Goal: Task Accomplishment & Management: Manage account settings

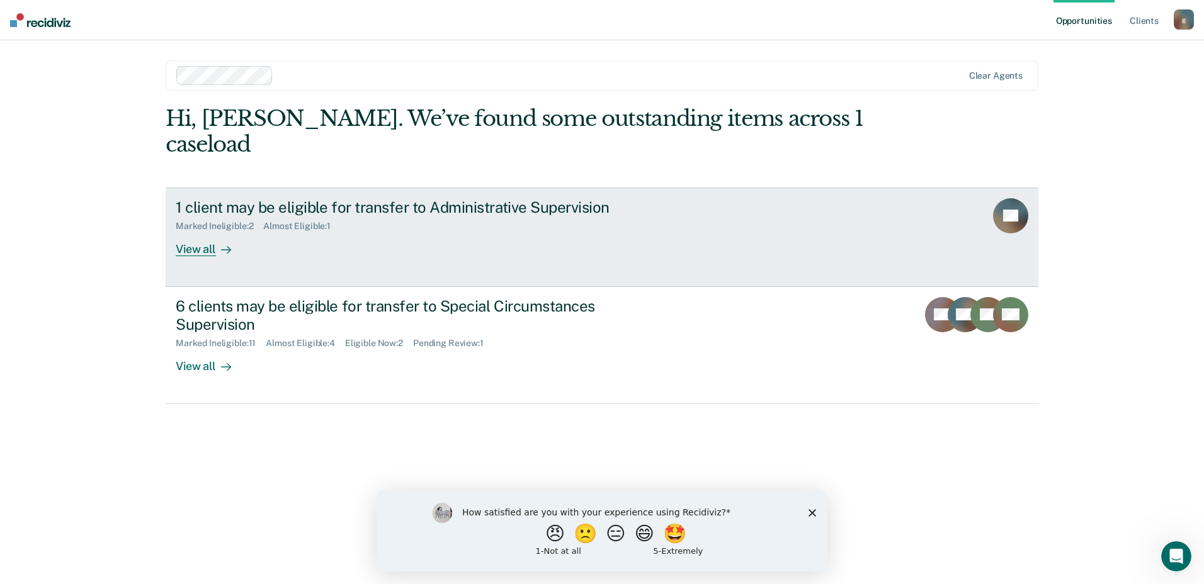
click at [264, 198] on div "1 client may be eligible for transfer to Administrative Supervision" at bounding box center [397, 207] width 442 height 18
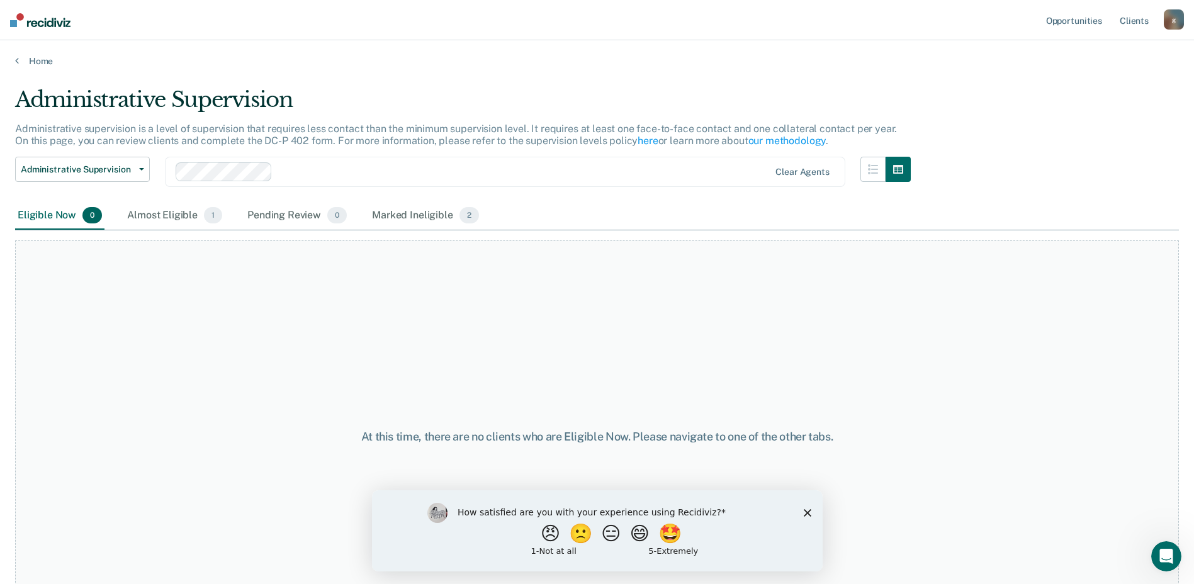
click at [50, 217] on div "Eligible Now 0" at bounding box center [59, 216] width 89 height 28
click at [123, 215] on div "Eligible Now 0 Almost Eligible 1 Pending Review 0 Marked Ineligible 2" at bounding box center [248, 216] width 467 height 28
click at [170, 213] on div "Almost Eligible 1" at bounding box center [175, 216] width 100 height 28
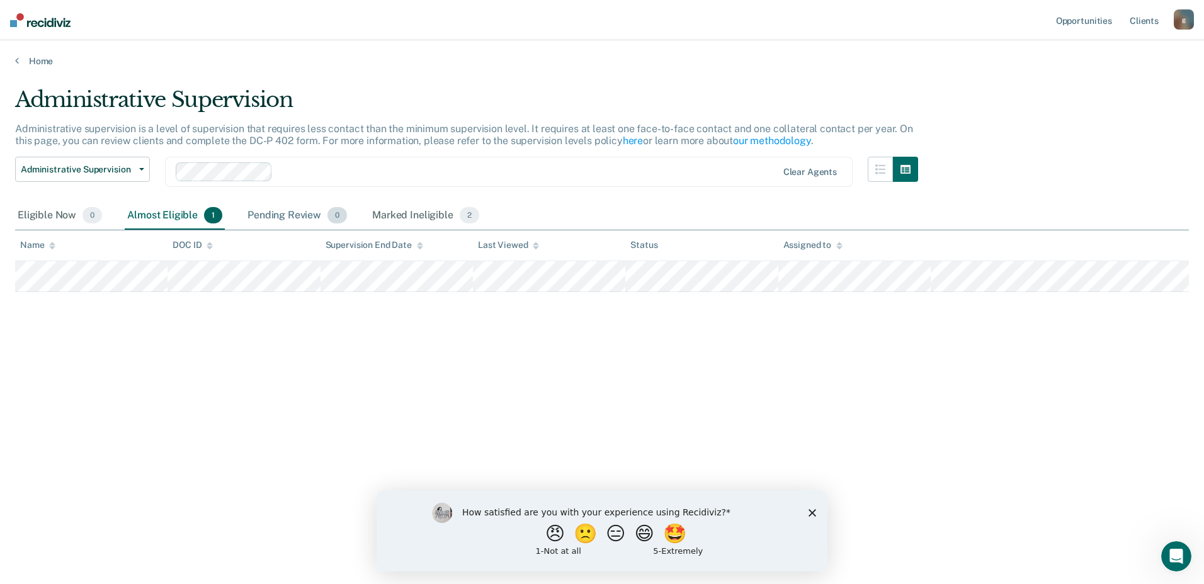
click at [271, 215] on div "Pending Review 0" at bounding box center [297, 216] width 105 height 28
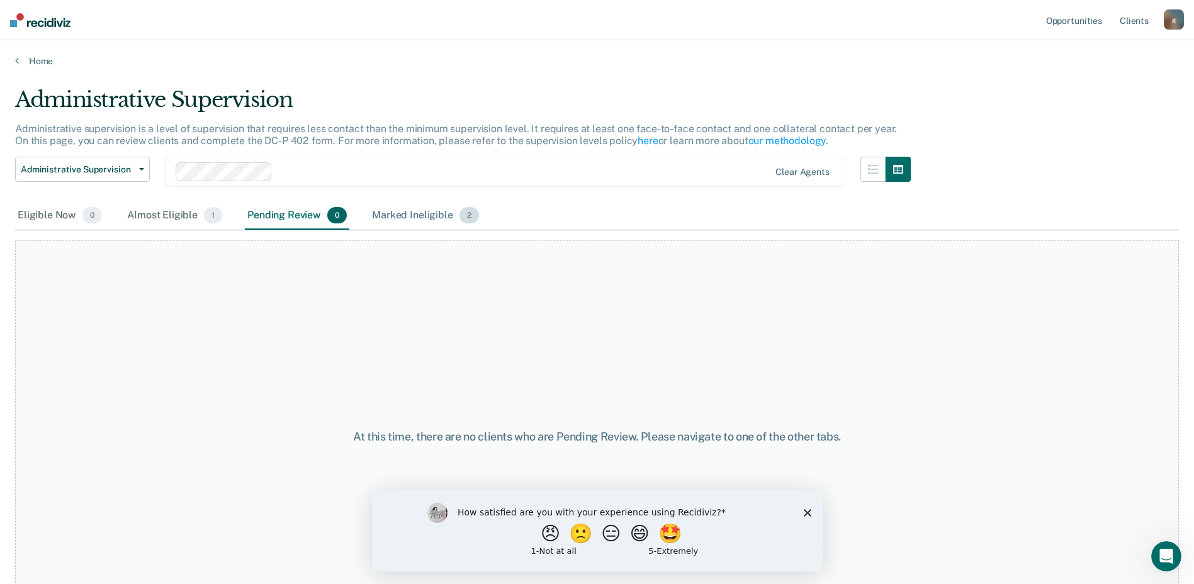
click at [390, 225] on div "Marked Ineligible 2" at bounding box center [426, 216] width 112 height 28
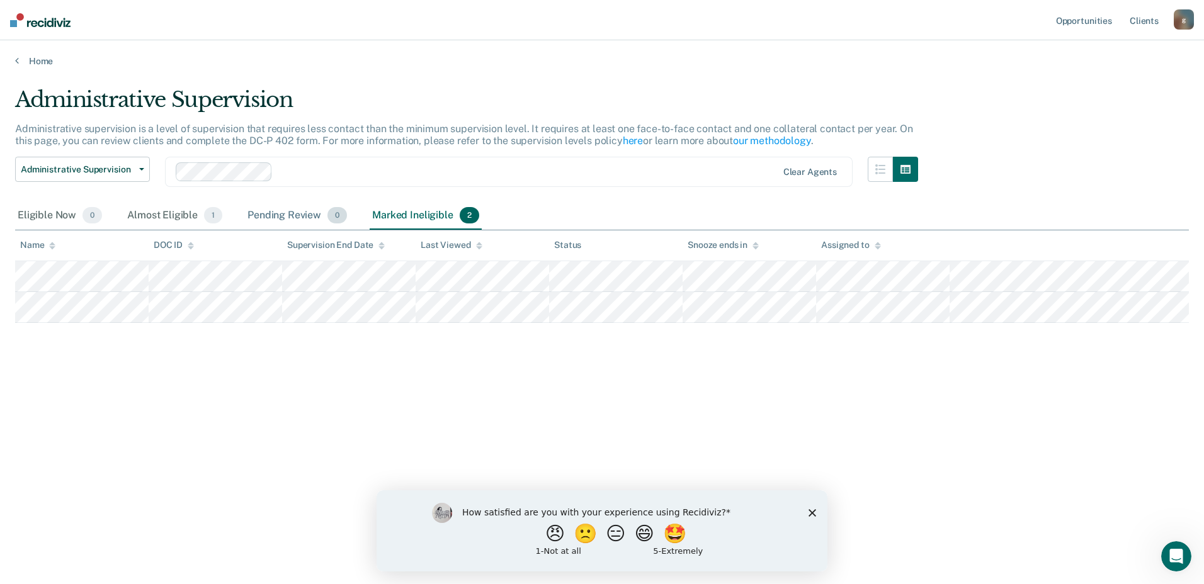
click at [290, 222] on div "Pending Review 0" at bounding box center [297, 216] width 105 height 28
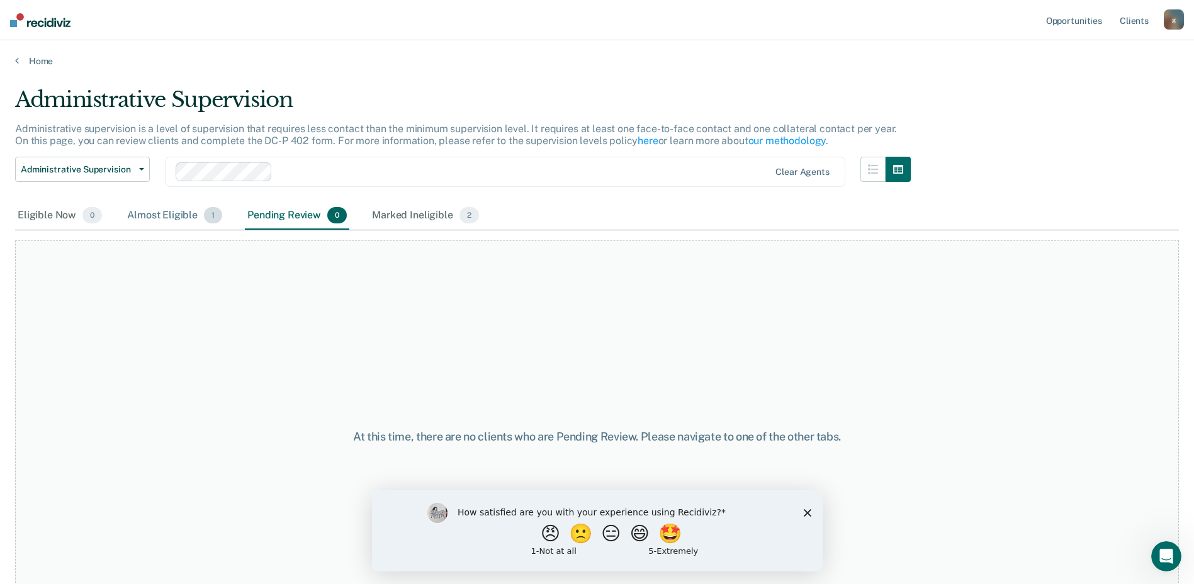
click at [178, 219] on div "Almost Eligible 1" at bounding box center [175, 216] width 100 height 28
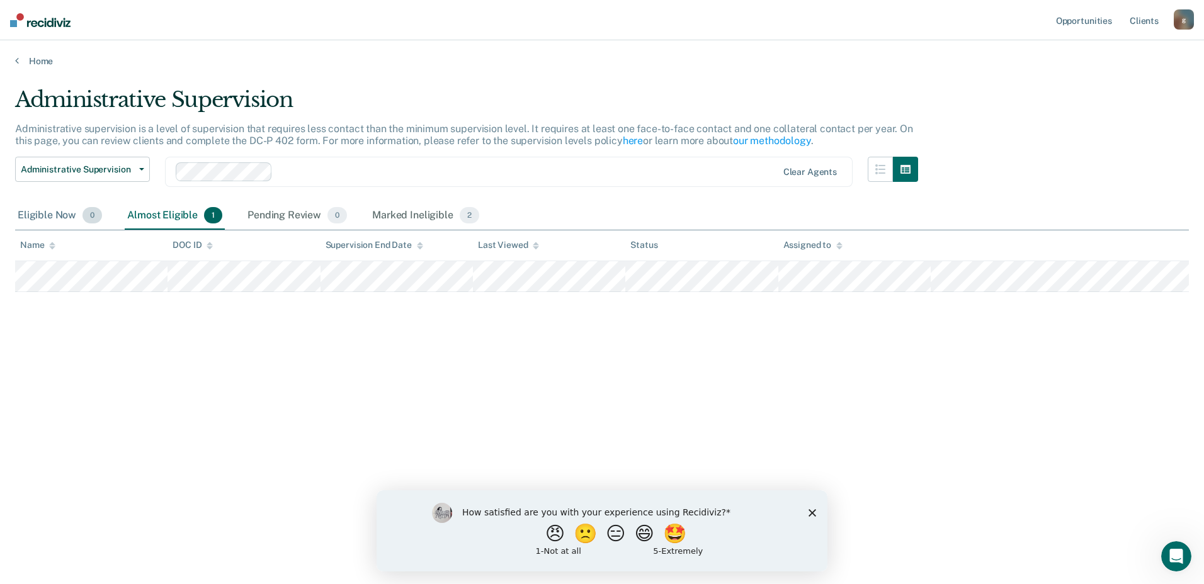
click at [64, 216] on div "Eligible Now 0" at bounding box center [59, 216] width 89 height 28
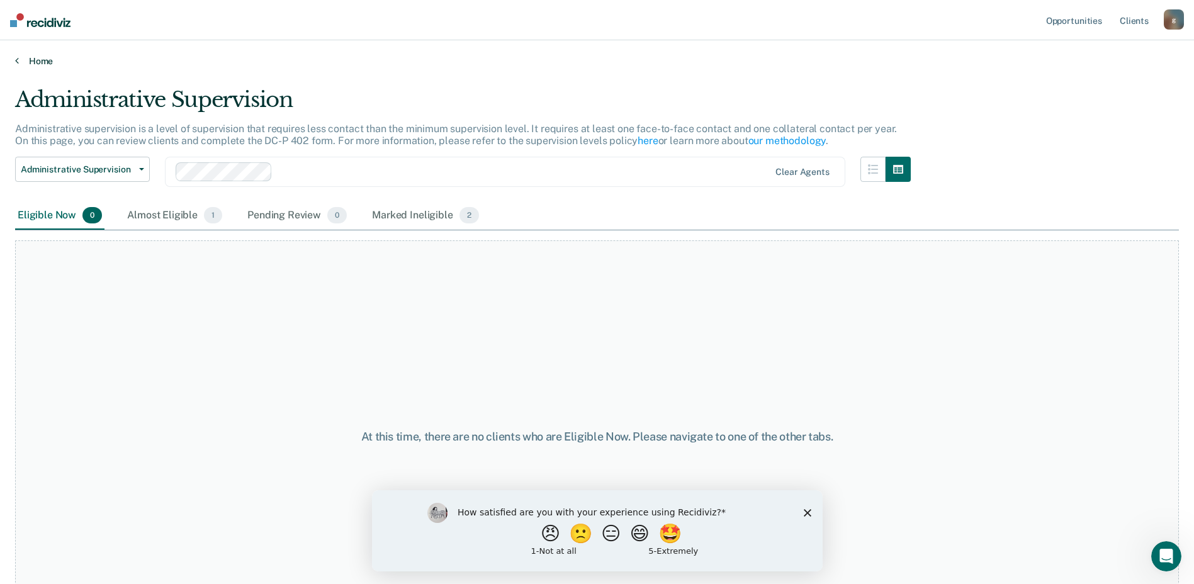
click at [38, 66] on link "Home" at bounding box center [597, 60] width 1164 height 11
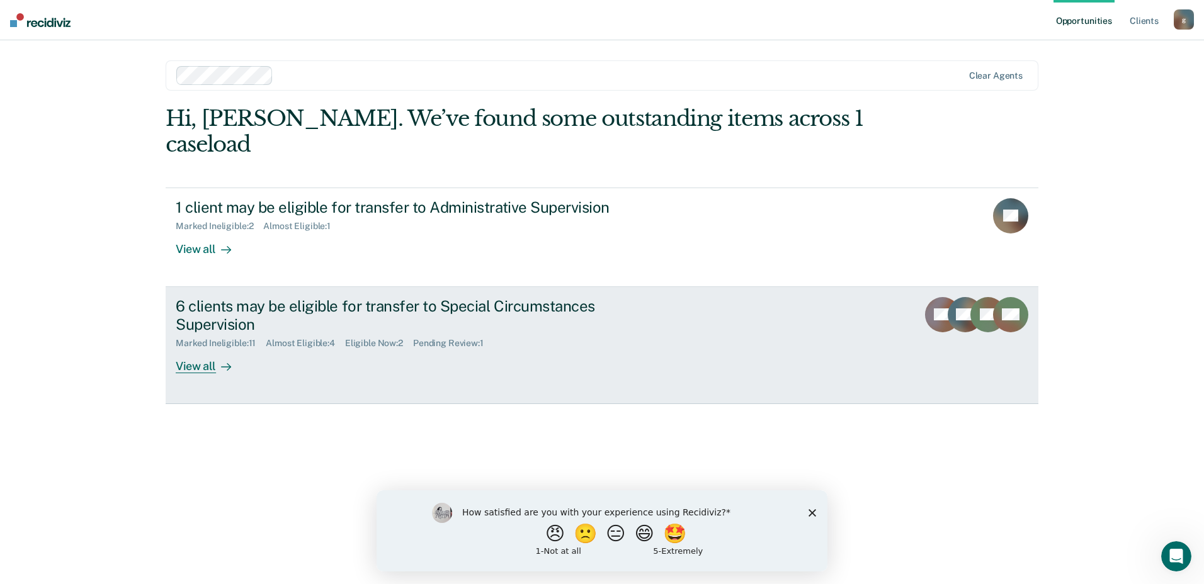
click at [203, 297] on div "6 clients may be eligible for transfer to Special Circumstances Supervision" at bounding box center [397, 315] width 442 height 37
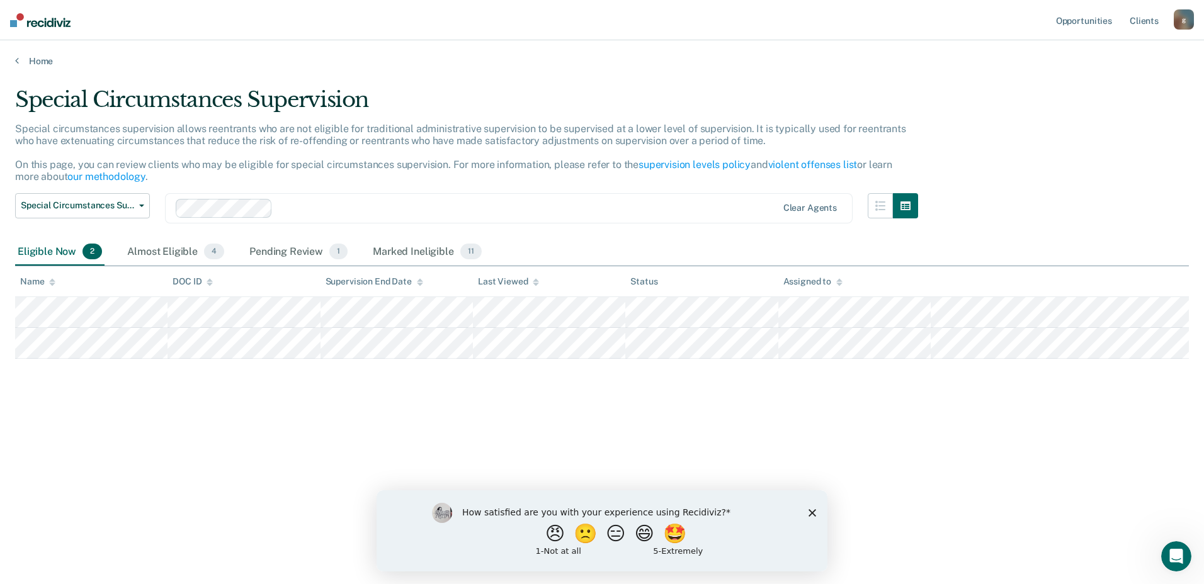
click at [814, 514] on polygon "Close survey" at bounding box center [812, 513] width 8 height 8
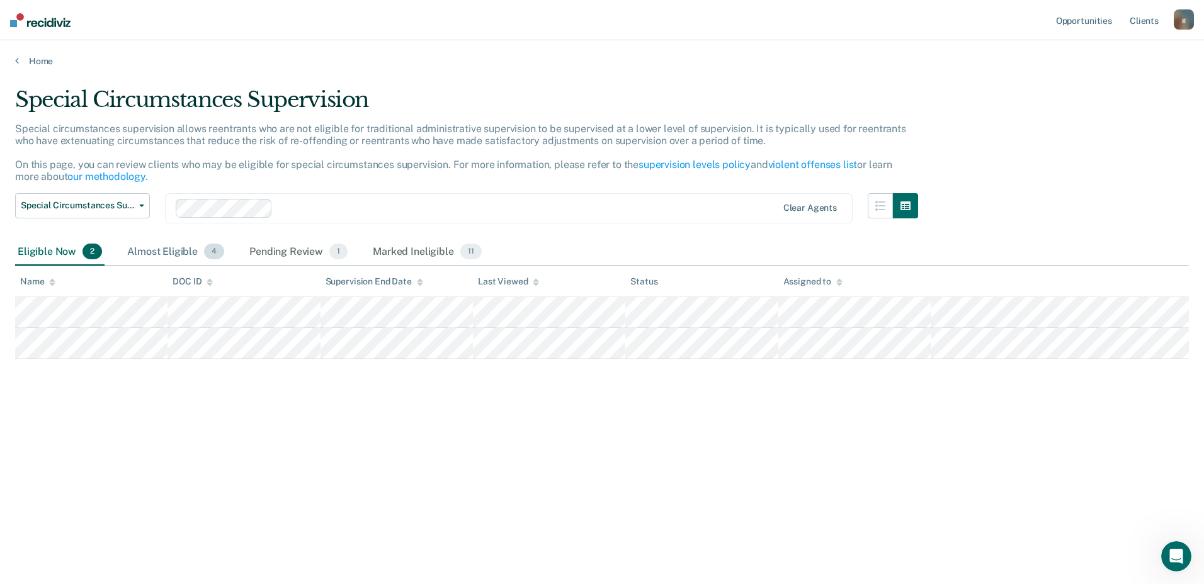
click at [164, 256] on div "Almost Eligible 4" at bounding box center [176, 253] width 102 height 28
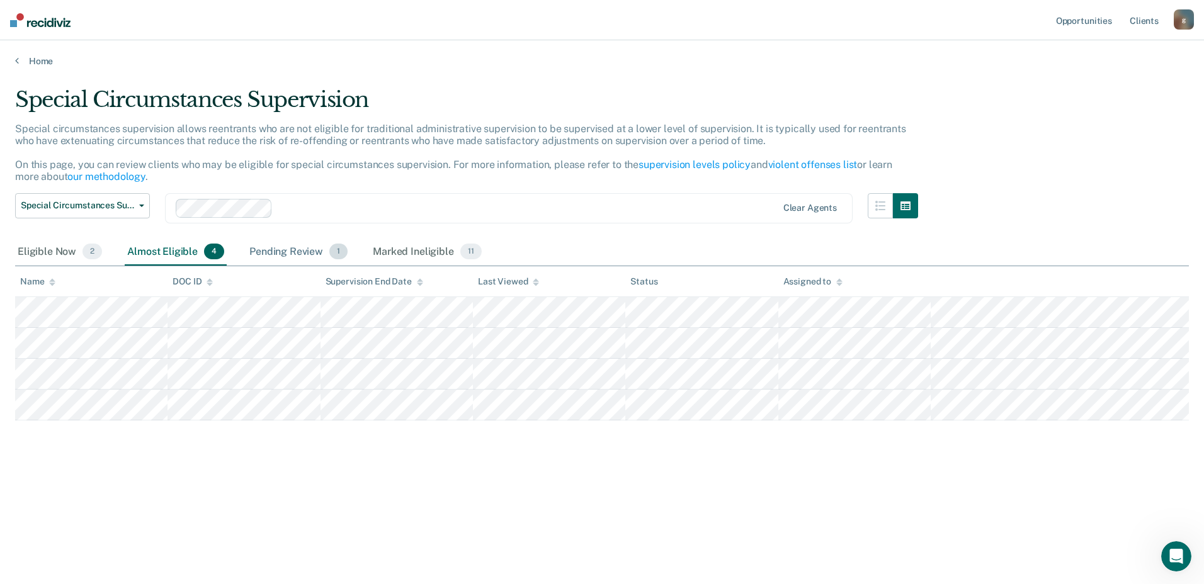
click at [311, 261] on div "Pending Review 1" at bounding box center [298, 253] width 103 height 28
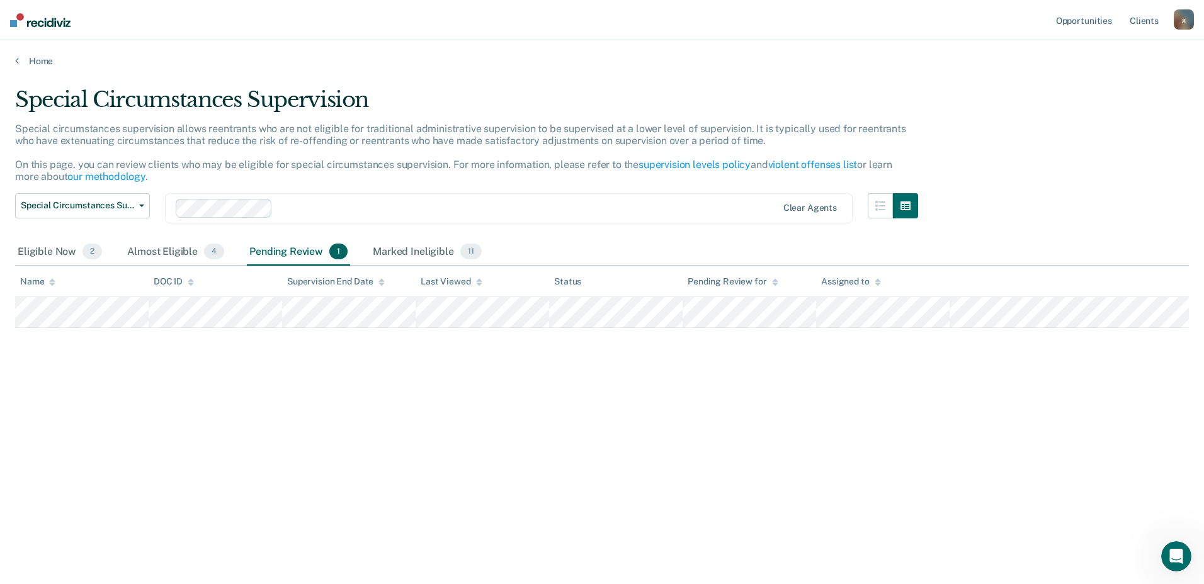
drag, startPoint x: 301, startPoint y: 259, endPoint x: -3, endPoint y: 611, distance: 465.2
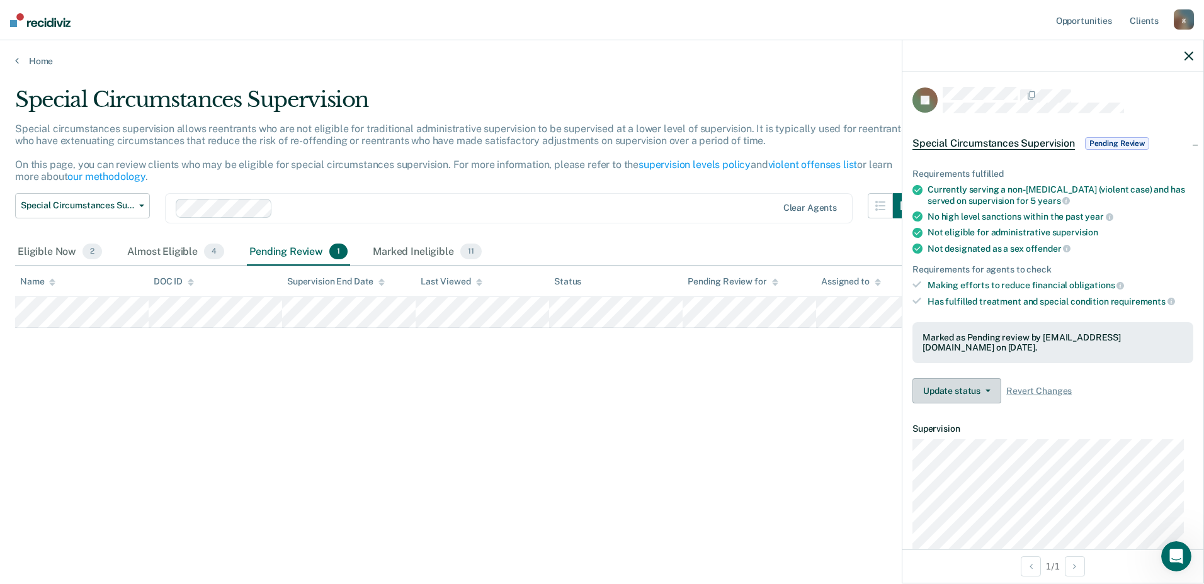
click at [986, 392] on button "Update status" at bounding box center [956, 390] width 89 height 25
click at [1028, 343] on div "Marked as Pending review by [EMAIL_ADDRESS][DOMAIN_NAME] on [DATE]." at bounding box center [1052, 342] width 261 height 21
click at [985, 390] on icon "button" at bounding box center [987, 391] width 5 height 3
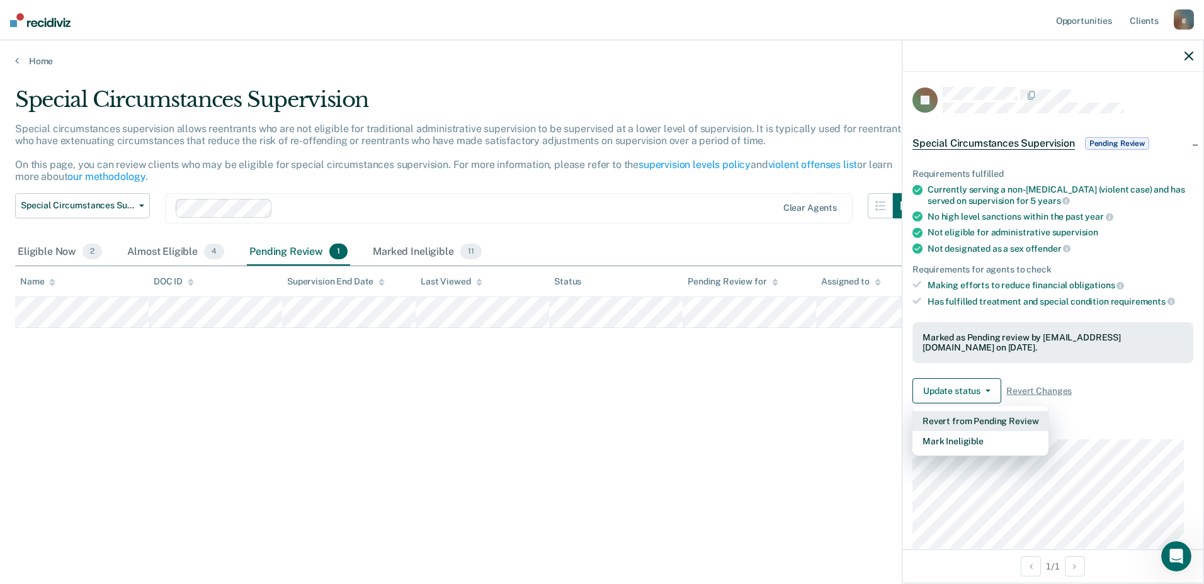
click at [982, 420] on button "Revert from Pending Review" at bounding box center [980, 421] width 136 height 20
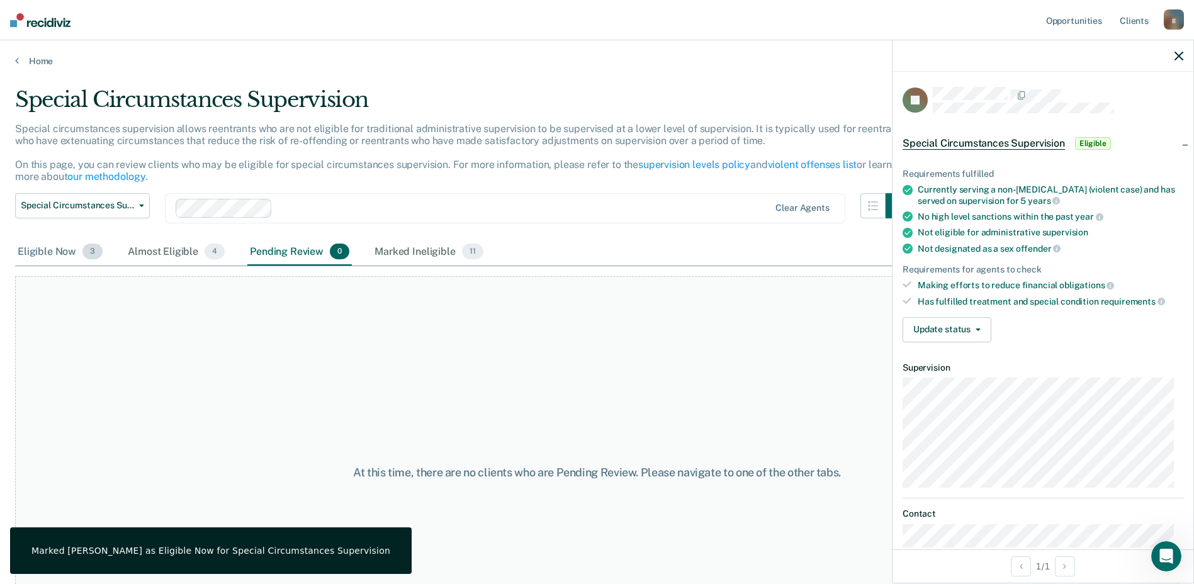
click at [55, 258] on div "Eligible Now 3" at bounding box center [60, 253] width 90 height 28
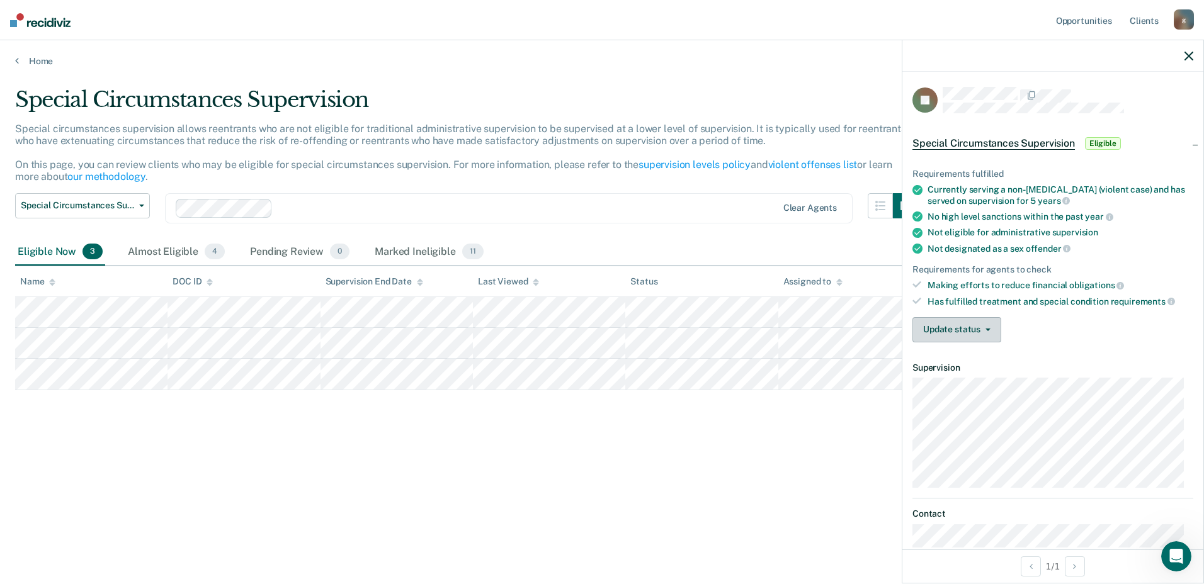
click at [973, 333] on button "Update status" at bounding box center [956, 329] width 89 height 25
click at [1041, 323] on div "Update status [PERSON_NAME] Review Mark Ineligible" at bounding box center [1052, 329] width 281 height 25
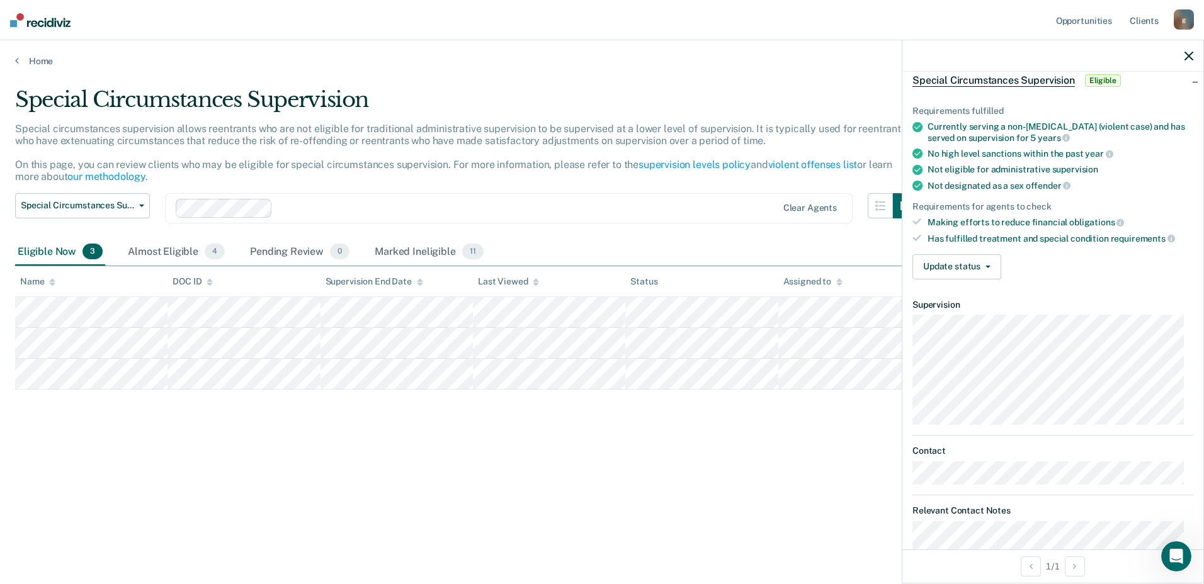
click at [236, 400] on div "Special Circumstances Supervision Special circumstances supervision allows reen…" at bounding box center [602, 288] width 1174 height 403
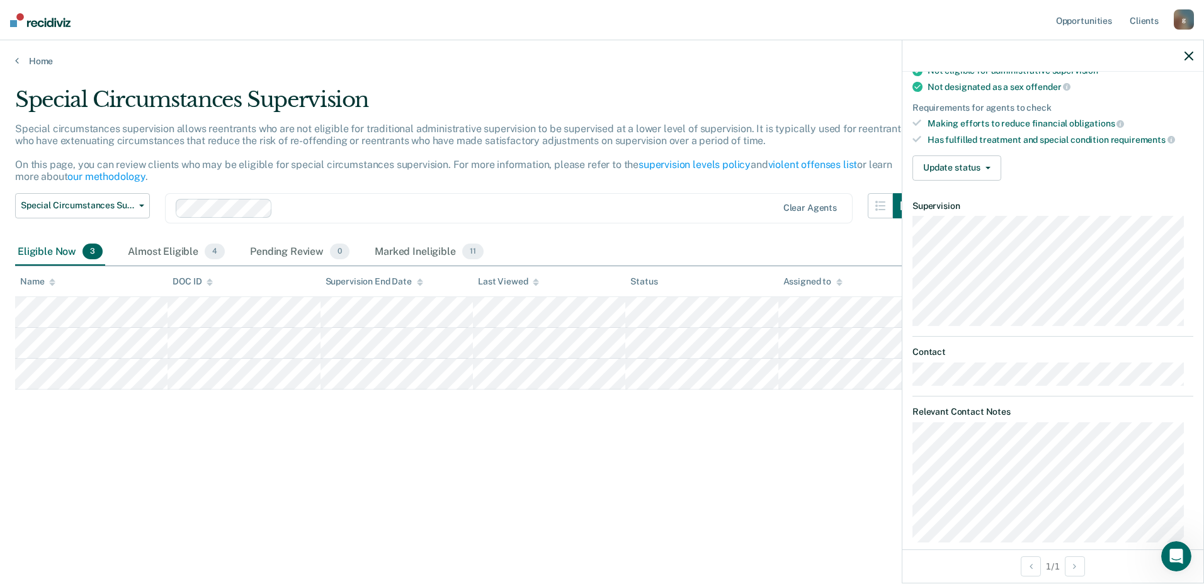
scroll to position [179, 0]
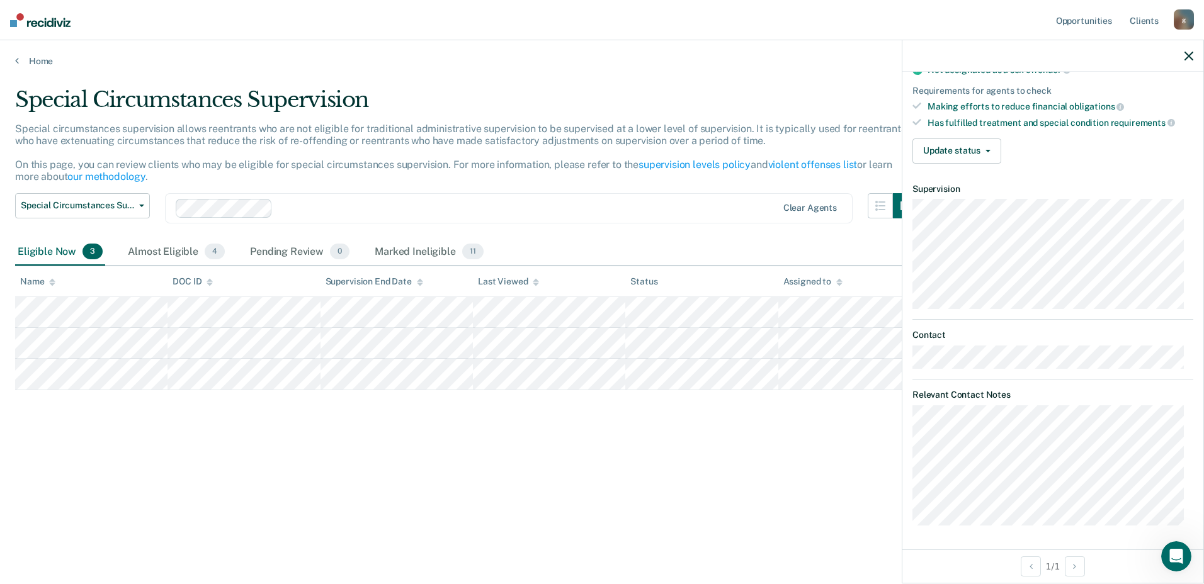
click at [637, 492] on div "Special Circumstances Supervision Special circumstances supervision allows reen…" at bounding box center [602, 308] width 1174 height 443
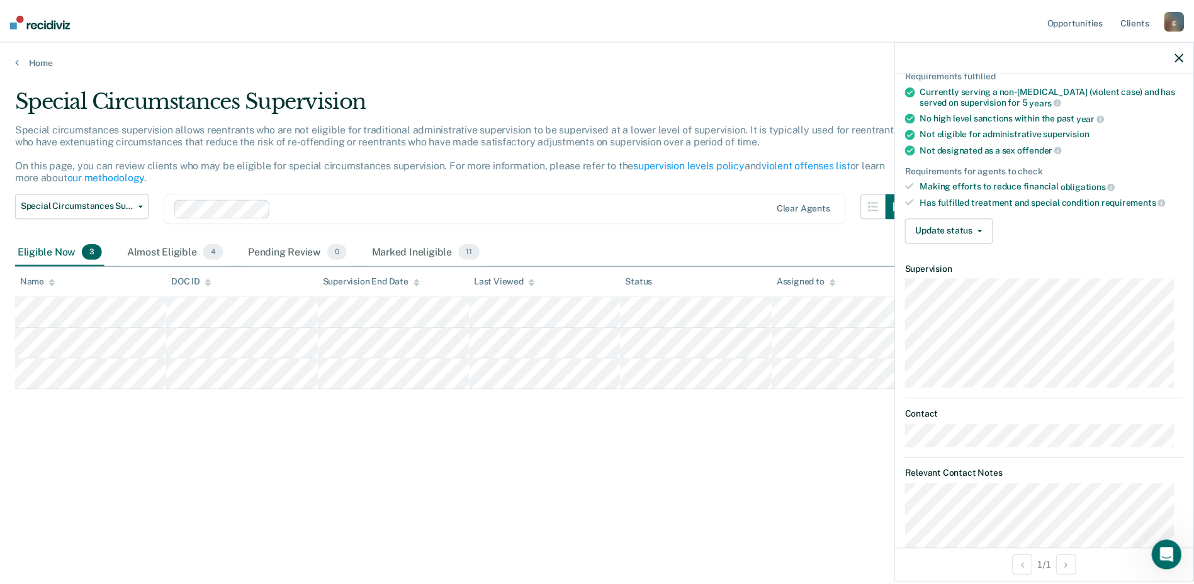
scroll to position [0, 0]
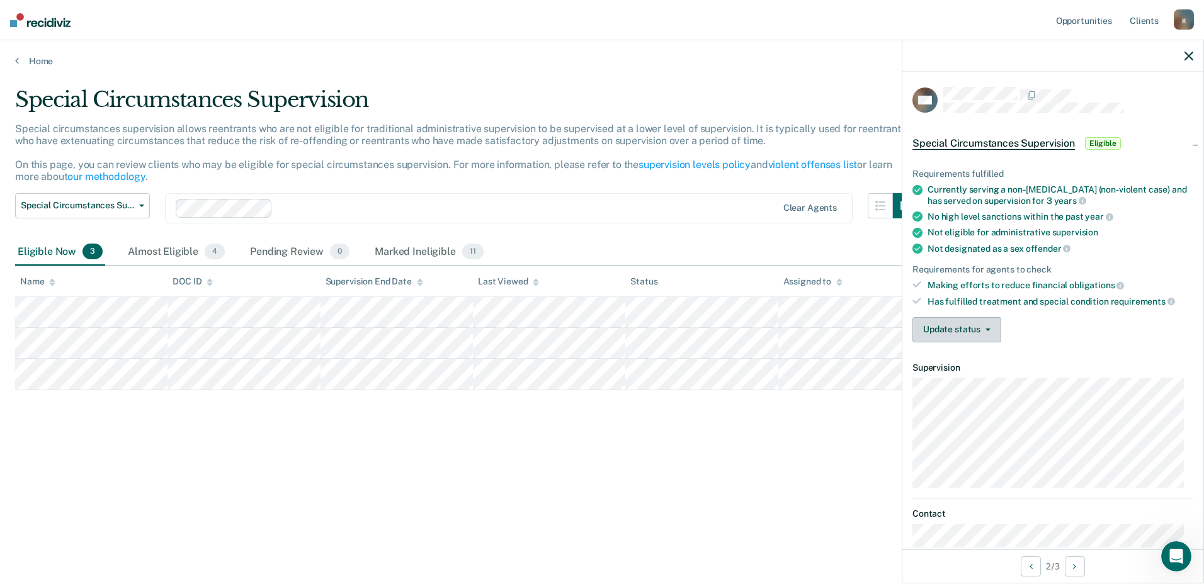
click at [987, 334] on button "Update status" at bounding box center [956, 329] width 89 height 25
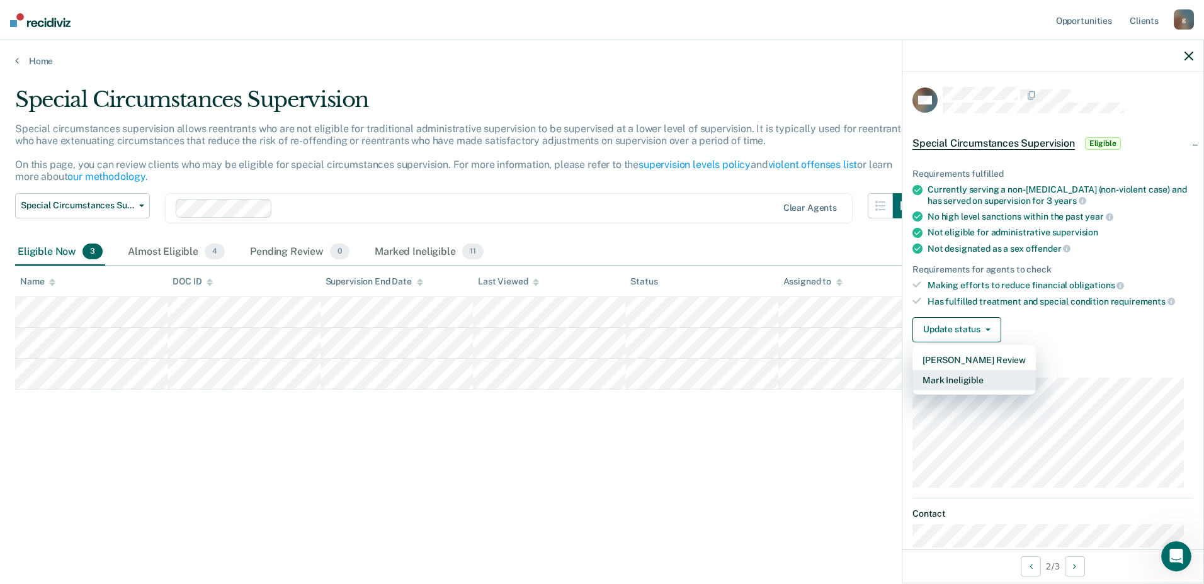
click at [984, 379] on button "Mark Ineligible" at bounding box center [973, 380] width 123 height 20
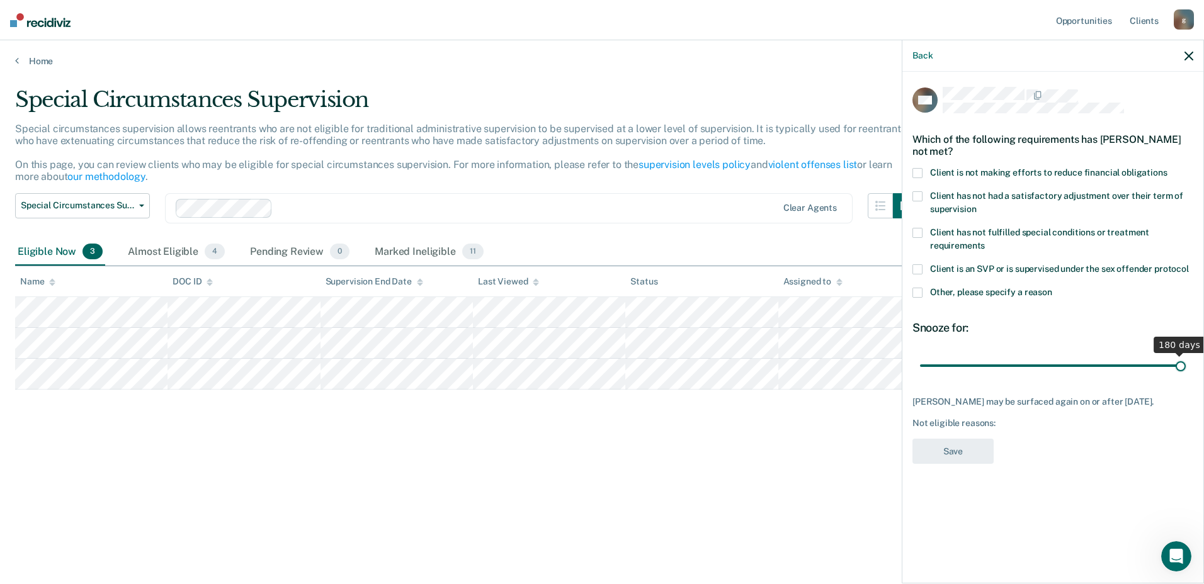
drag, startPoint x: 967, startPoint y: 368, endPoint x: 1206, endPoint y: 353, distance: 239.1
type input "180"
click at [1186, 354] on input "range" at bounding box center [1053, 365] width 266 height 22
click at [1001, 420] on div "Not eligible reasons:" at bounding box center [1052, 423] width 281 height 11
click at [992, 425] on div "Not eligible reasons:" at bounding box center [1052, 423] width 281 height 11
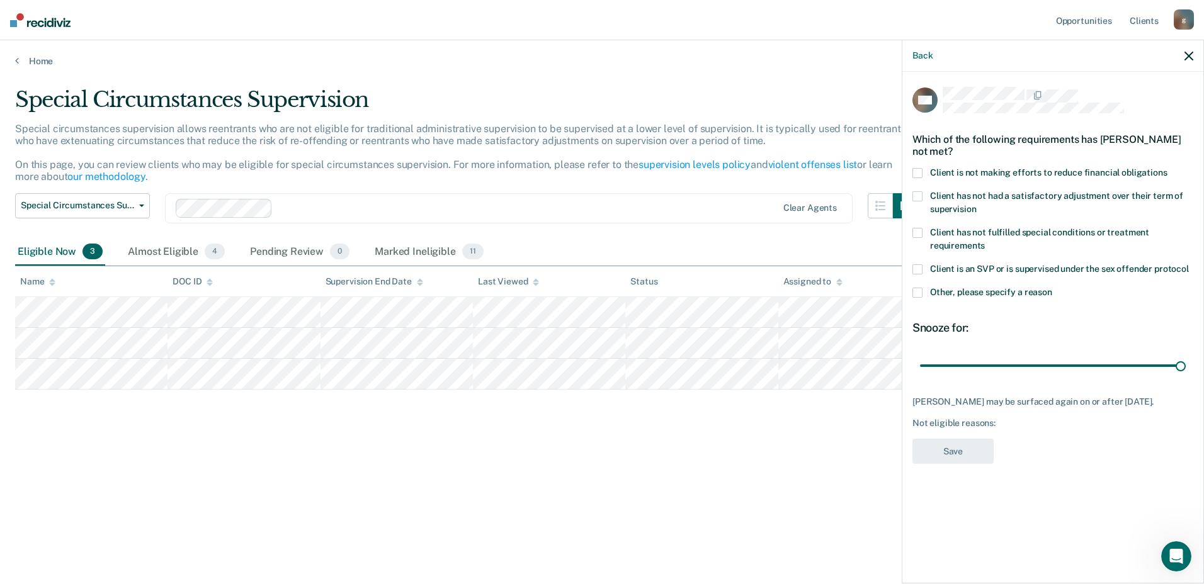
click at [914, 171] on span at bounding box center [917, 173] width 10 height 10
click at [955, 448] on button "Save" at bounding box center [952, 452] width 81 height 26
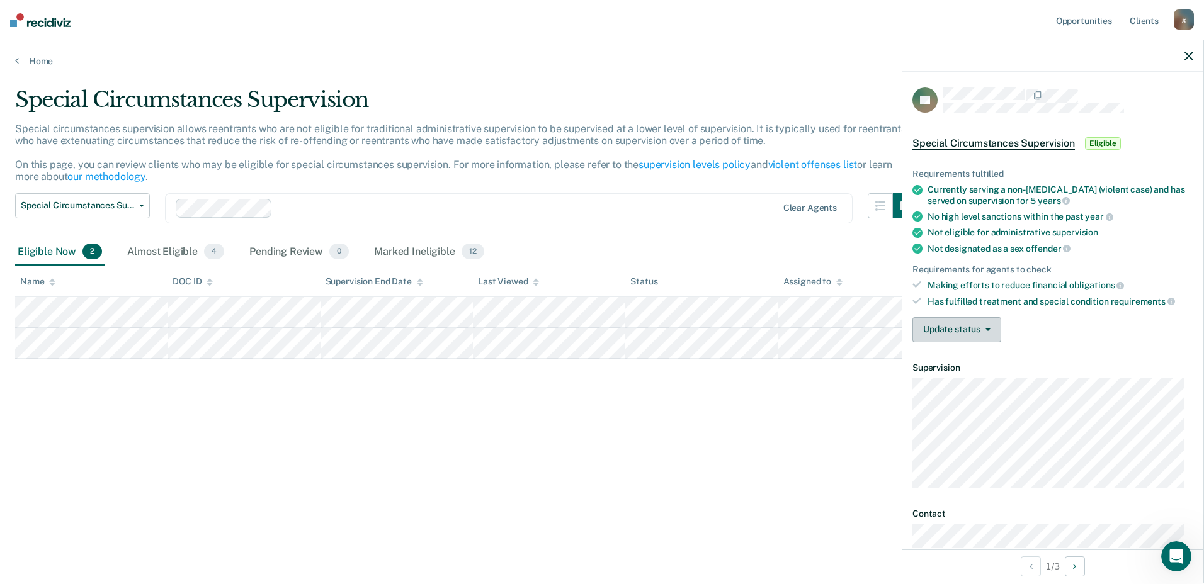
click at [948, 322] on button "Update status" at bounding box center [956, 329] width 89 height 25
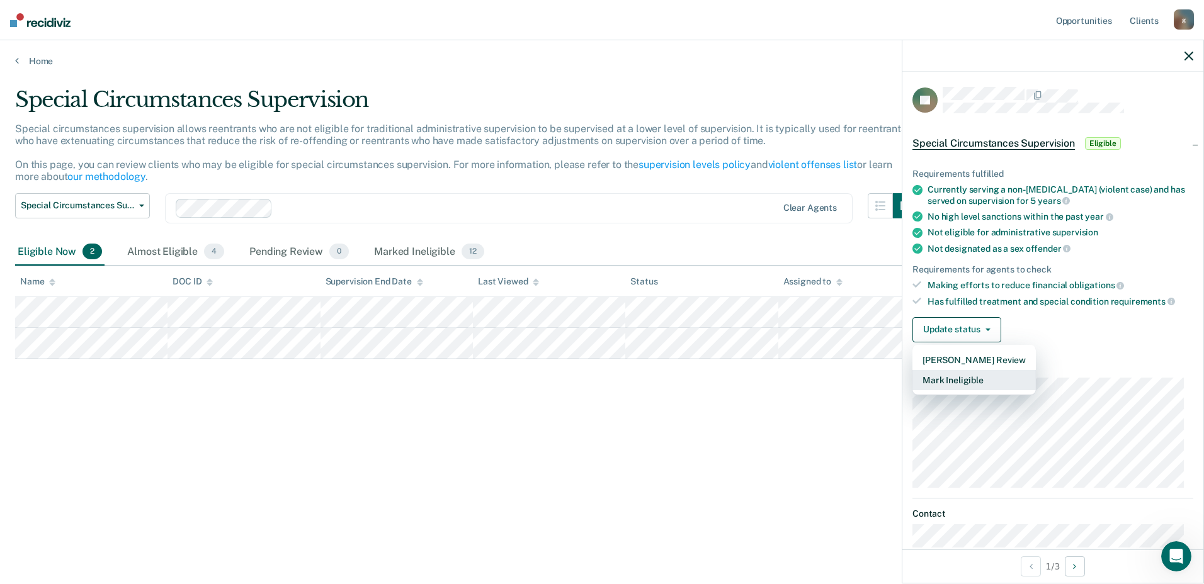
click at [966, 384] on button "Mark Ineligible" at bounding box center [973, 380] width 123 height 20
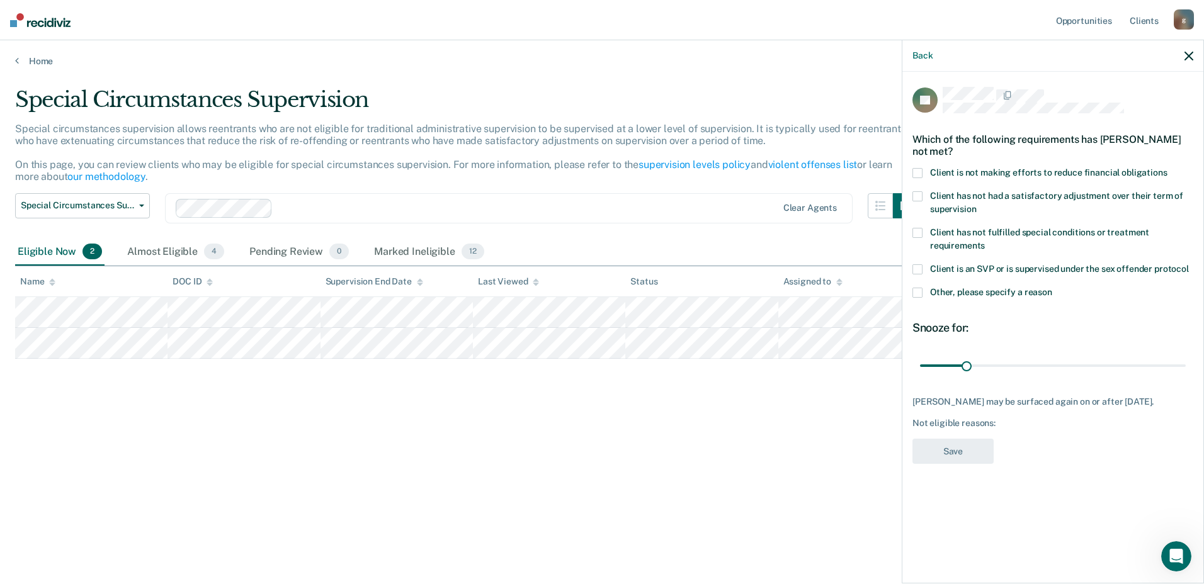
click at [912, 168] on label "Client is not making efforts to reduce financial obligations" at bounding box center [1052, 174] width 281 height 13
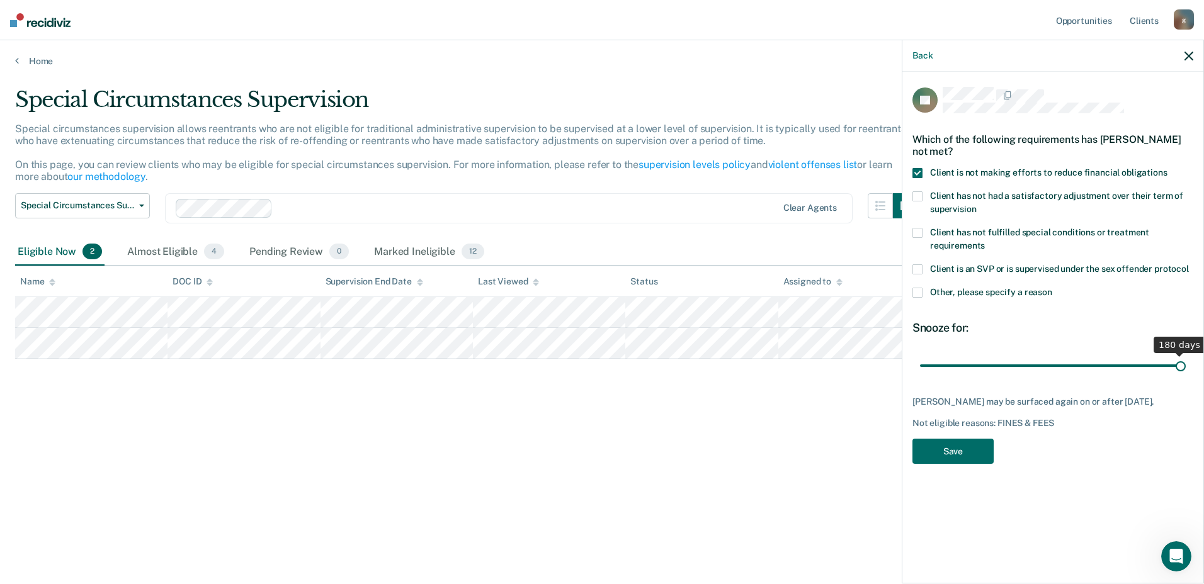
drag, startPoint x: 965, startPoint y: 355, endPoint x: 1206, endPoint y: 406, distance: 245.9
type input "180"
click at [1186, 377] on input "range" at bounding box center [1053, 365] width 266 height 22
click at [953, 441] on button "Save" at bounding box center [952, 452] width 81 height 26
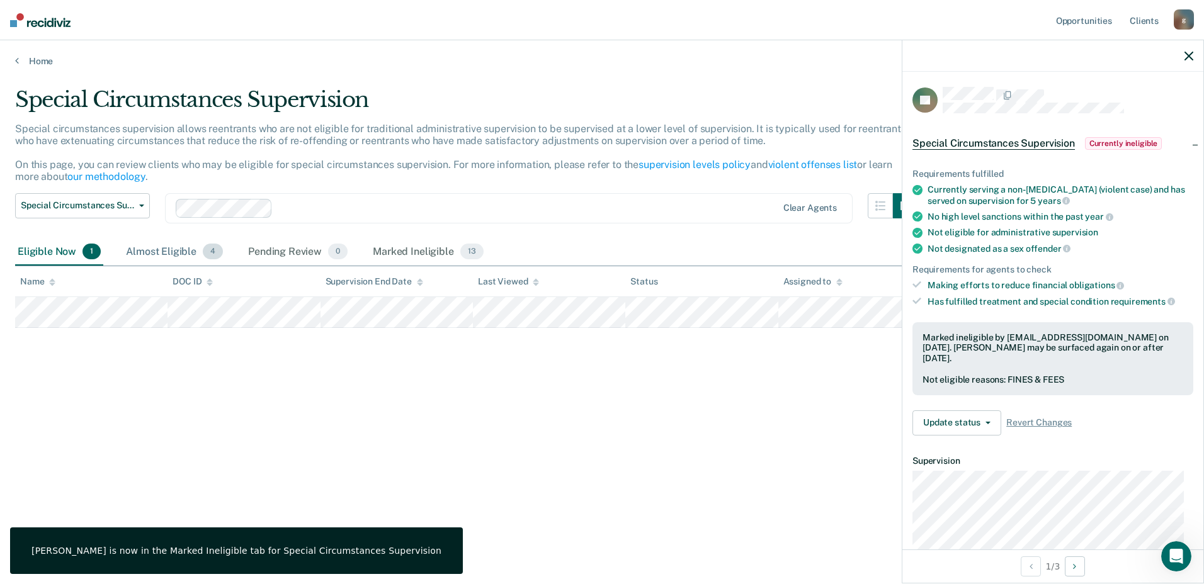
click at [161, 257] on div "Almost Eligible 4" at bounding box center [174, 253] width 102 height 28
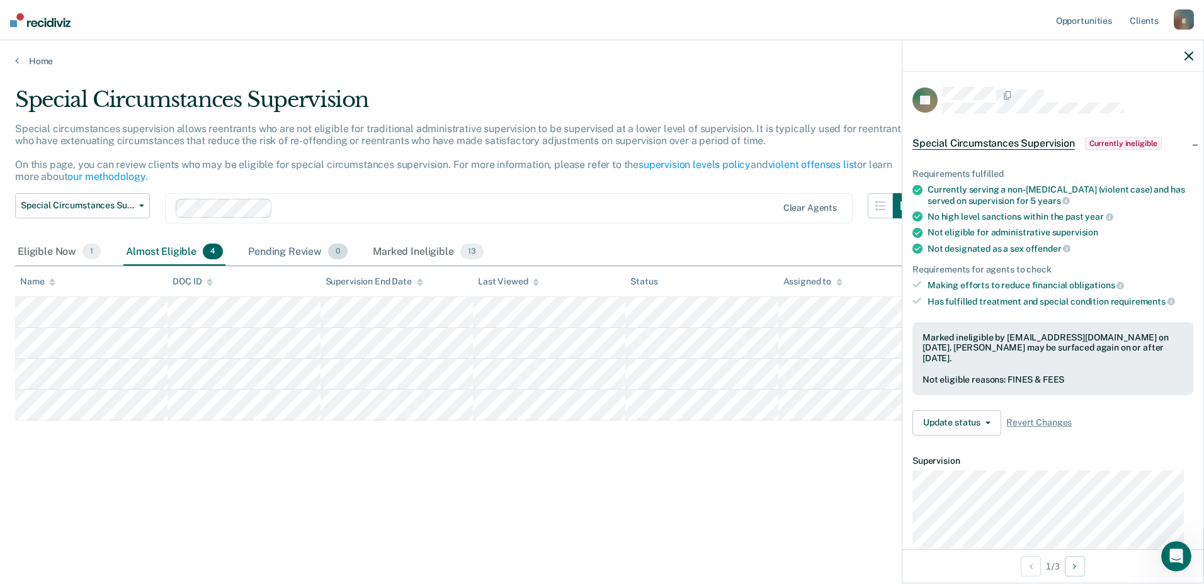
click at [292, 250] on div "Pending Review 0" at bounding box center [298, 253] width 105 height 28
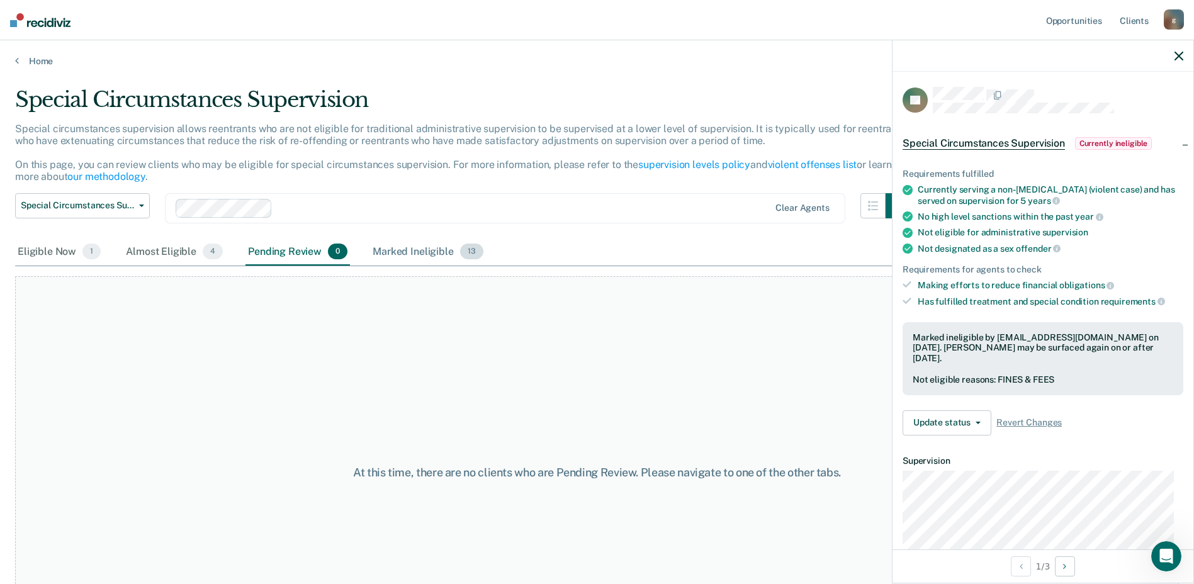
click at [409, 246] on div "Marked Ineligible 13" at bounding box center [427, 253] width 115 height 28
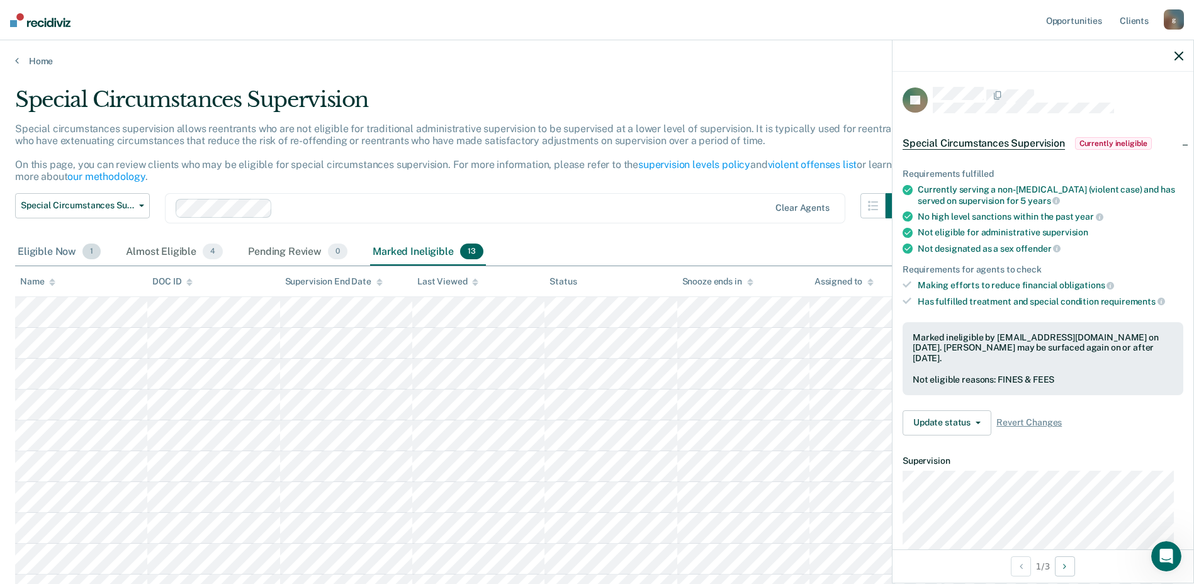
click at [51, 247] on div "Eligible Now 1" at bounding box center [59, 253] width 88 height 28
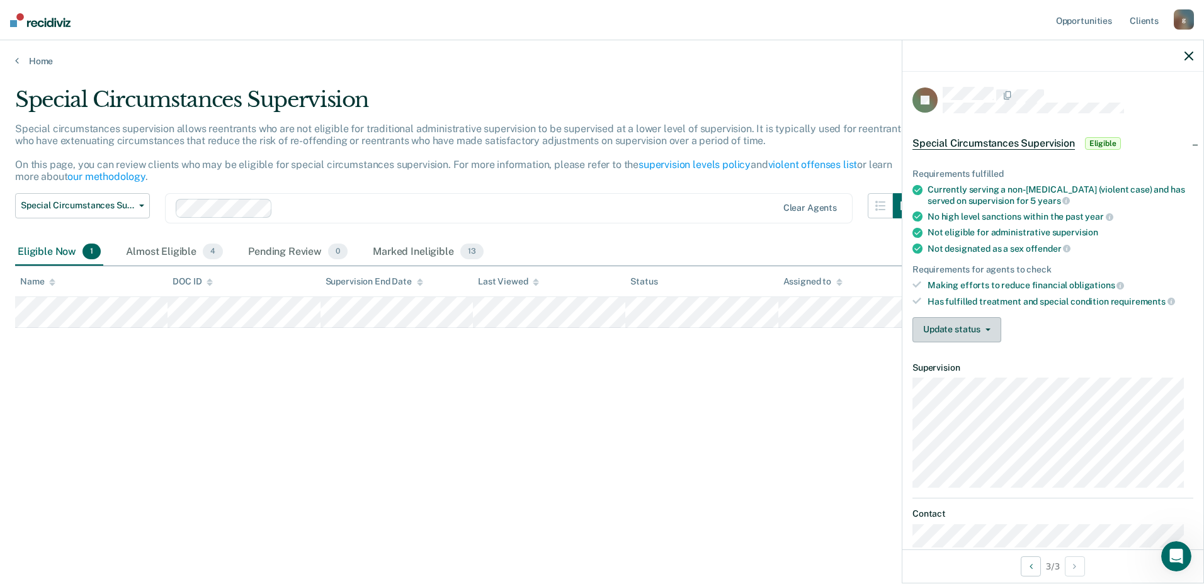
click at [966, 327] on button "Update status" at bounding box center [956, 329] width 89 height 25
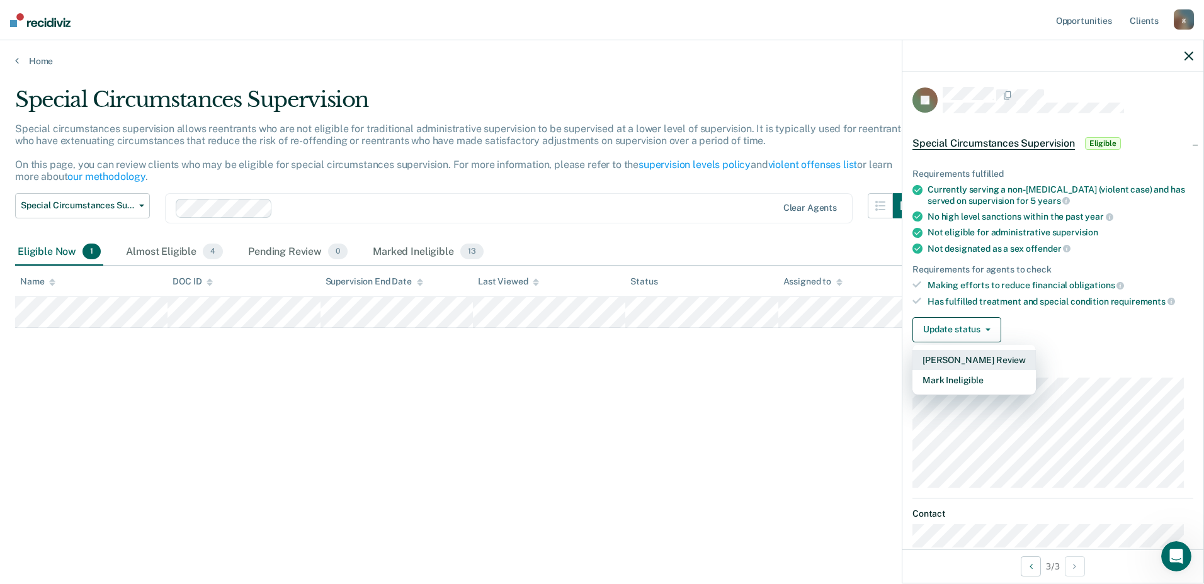
click at [961, 362] on button "[PERSON_NAME] Review" at bounding box center [973, 360] width 123 height 20
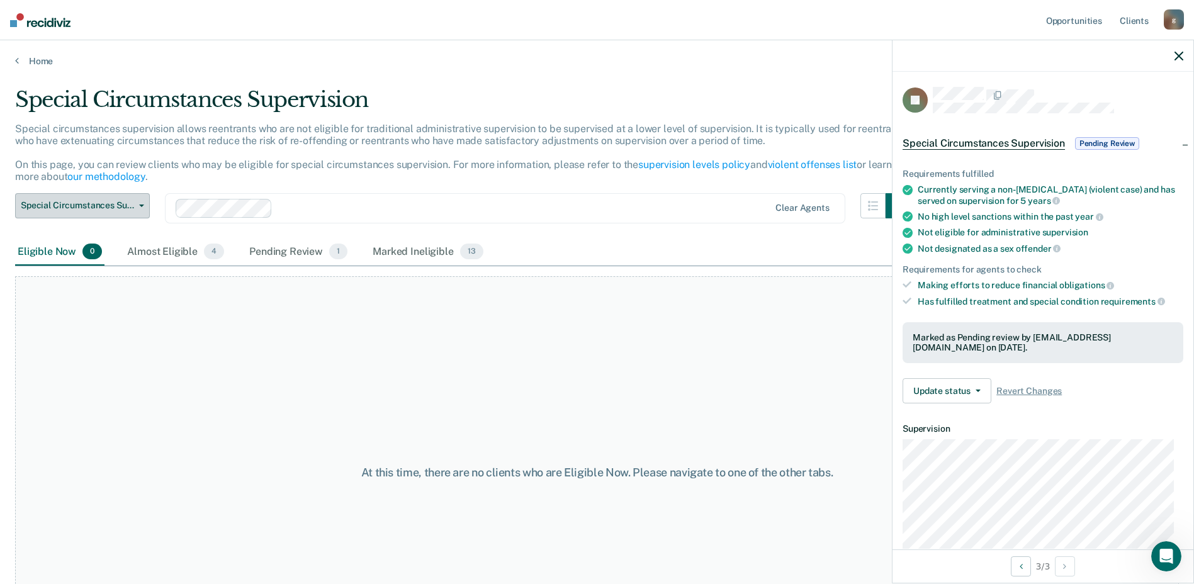
click at [135, 210] on button "Special Circumstances Supervision" at bounding box center [82, 205] width 135 height 25
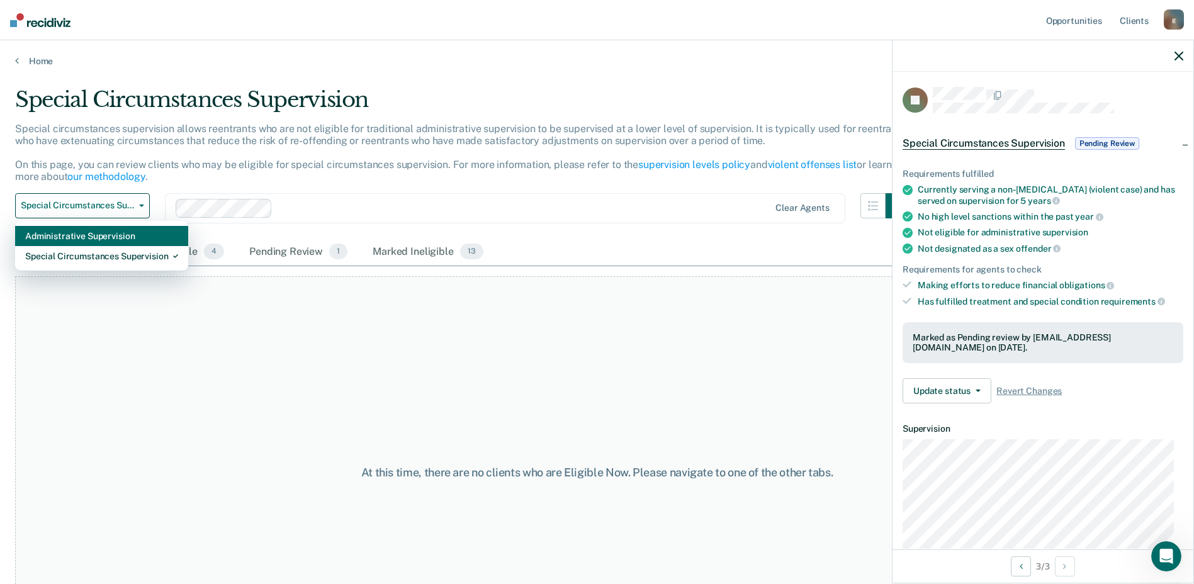
click at [91, 242] on div "Administrative Supervision" at bounding box center [101, 236] width 153 height 20
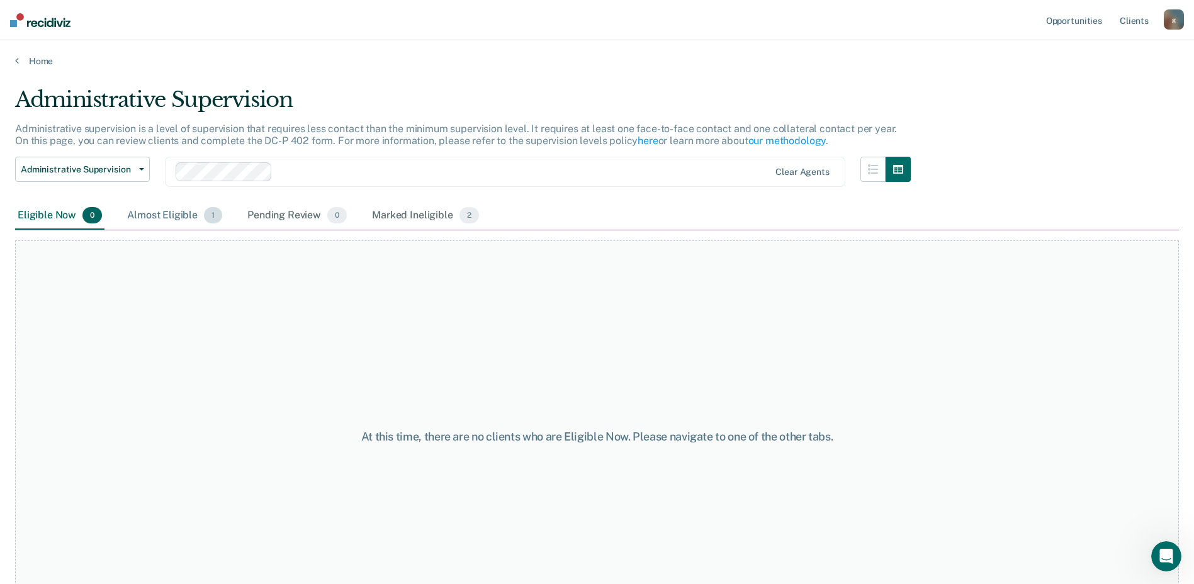
click at [168, 215] on div "Almost Eligible 1" at bounding box center [175, 216] width 100 height 28
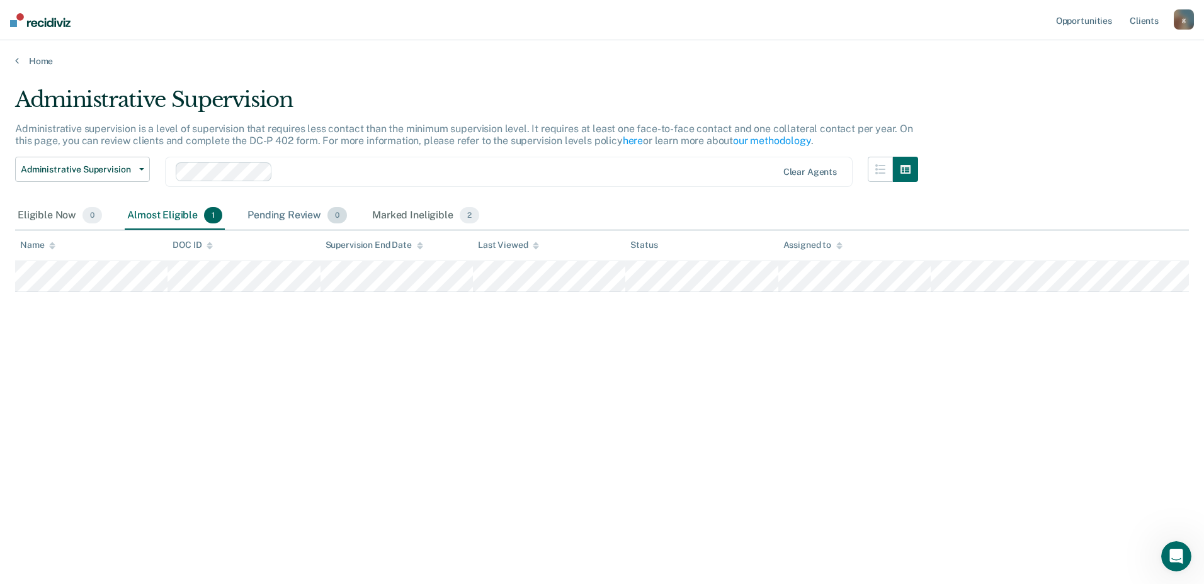
click at [261, 213] on div "Pending Review 0" at bounding box center [297, 216] width 105 height 28
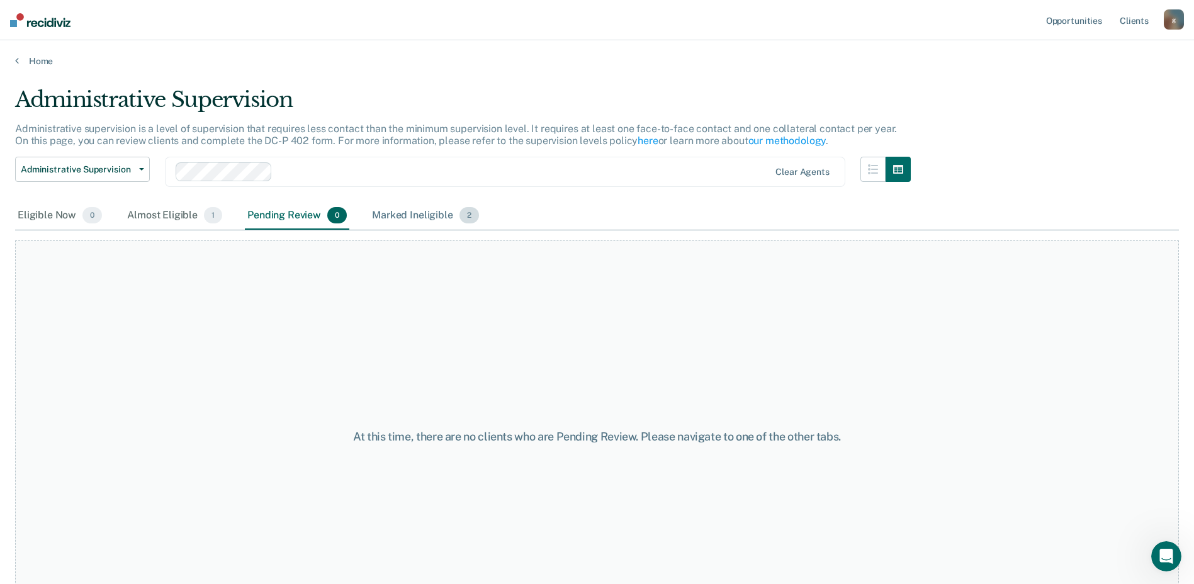
click at [409, 224] on div "Marked Ineligible 2" at bounding box center [426, 216] width 112 height 28
